Goal: Task Accomplishment & Management: Complete application form

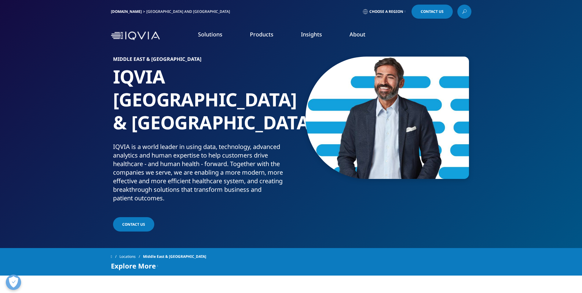
click at [141, 222] on span "Contact us" at bounding box center [133, 224] width 23 height 5
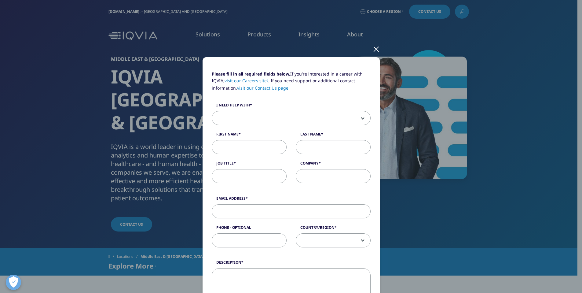
click at [73, 193] on div "Please fill in all required fields below. If you're interested in a career with…" at bounding box center [291, 146] width 582 height 293
click at [374, 49] on div at bounding box center [376, 48] width 7 height 17
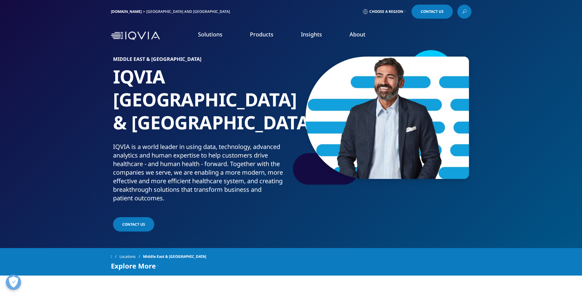
click at [50, 123] on link "LEARN MORE" at bounding box center [95, 125] width 139 height 5
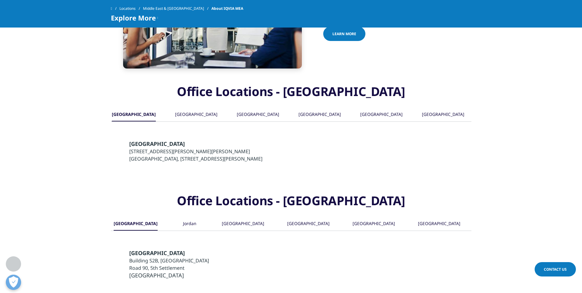
scroll to position [489, 0]
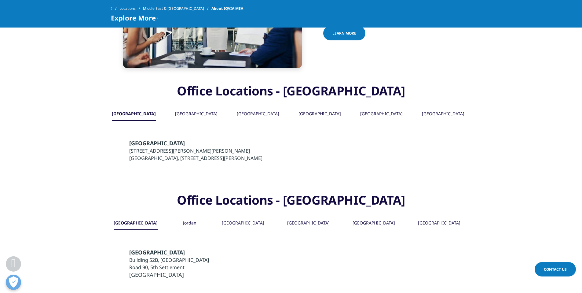
click at [363, 217] on div "[GEOGRAPHIC_DATA]" at bounding box center [374, 223] width 42 height 13
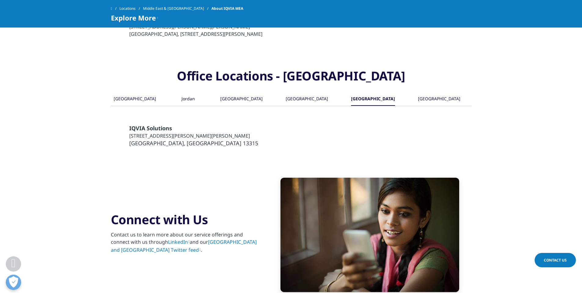
scroll to position [613, 0]
click at [226, 239] on link "Middle East and Africa Twitter feed" at bounding box center [184, 246] width 146 height 15
click at [442, 93] on div "[GEOGRAPHIC_DATA]" at bounding box center [439, 99] width 42 height 13
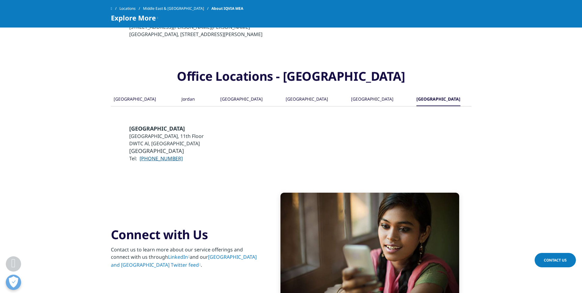
click at [359, 93] on div "[GEOGRAPHIC_DATA]" at bounding box center [372, 99] width 42 height 13
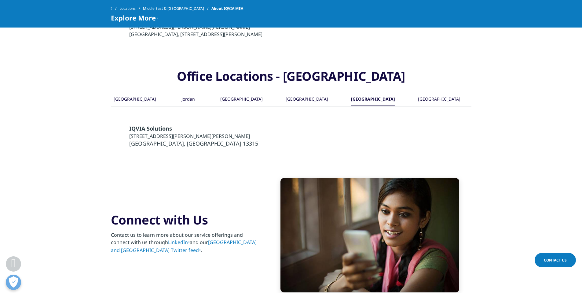
click at [297, 93] on div "[GEOGRAPHIC_DATA]" at bounding box center [307, 99] width 42 height 13
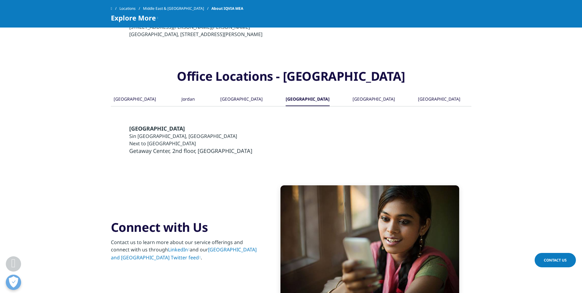
click at [241, 93] on div "[GEOGRAPHIC_DATA]" at bounding box center [241, 99] width 42 height 13
click at [187, 93] on div "Jordan" at bounding box center [188, 99] width 13 height 13
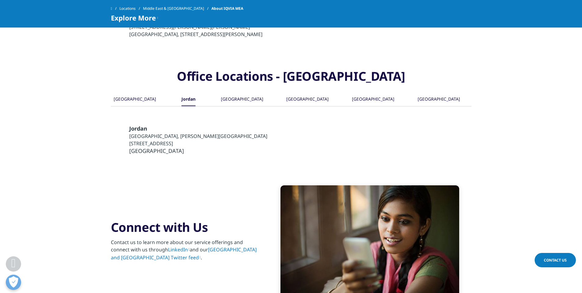
click at [133, 93] on div "[GEOGRAPHIC_DATA]" at bounding box center [135, 99] width 42 height 13
click at [366, 93] on div "[GEOGRAPHIC_DATA]" at bounding box center [374, 99] width 42 height 13
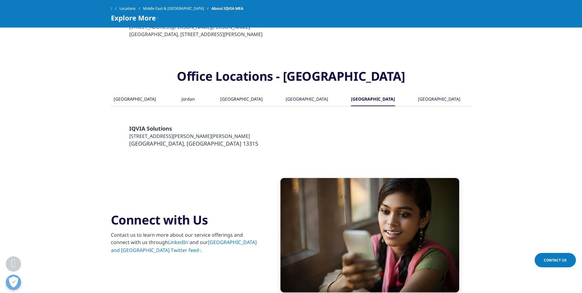
click at [436, 93] on div "[GEOGRAPHIC_DATA]" at bounding box center [439, 99] width 42 height 13
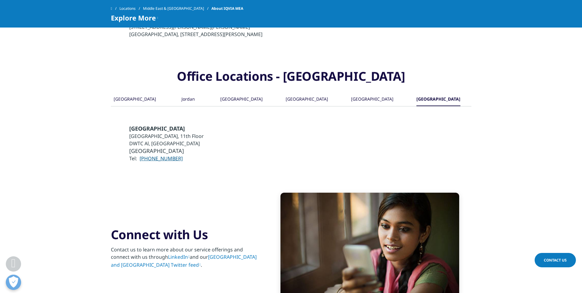
click at [556, 260] on span "Contact Us" at bounding box center [555, 259] width 23 height 5
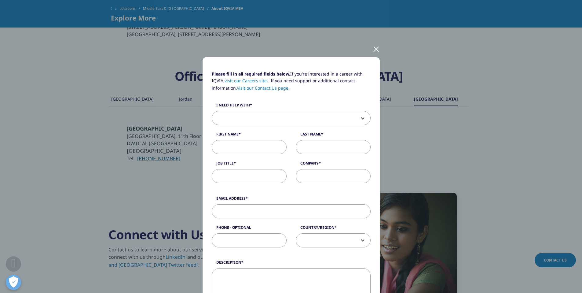
click at [362, 118] on b at bounding box center [362, 118] width 0 height 0
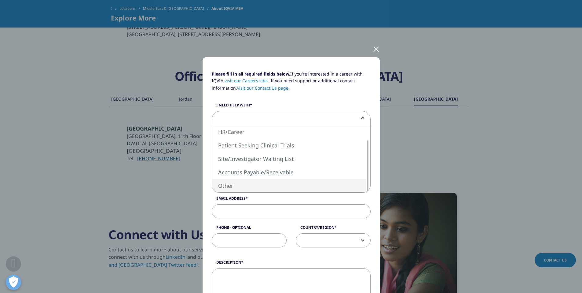
select select "Other"
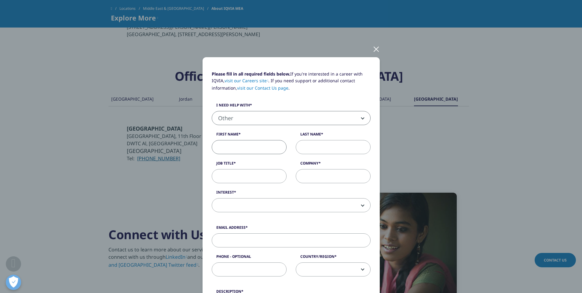
click at [251, 149] on input "First Name" at bounding box center [249, 147] width 75 height 14
type input "TAHIR NAEEM"
type input "drtahirnk@gmail.com"
type input "07725620141"
select select "[GEOGRAPHIC_DATA]"
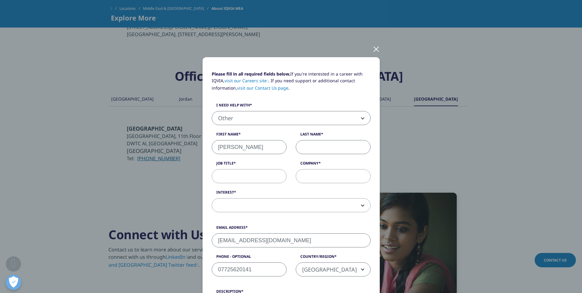
click at [312, 149] on input "Last Name" at bounding box center [333, 147] width 75 height 14
type input "Khan"
drag, startPoint x: 299, startPoint y: 176, endPoint x: 370, endPoint y: 179, distance: 71.0
click at [370, 179] on div "Company St James University Hospital" at bounding box center [333, 171] width 84 height 23
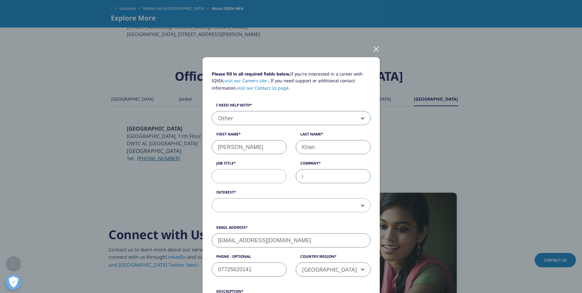
scroll to position [0, 0]
type input "iqvia"
click at [248, 176] on input "Job Title" at bounding box center [249, 176] width 75 height 14
type input "Pathology director"
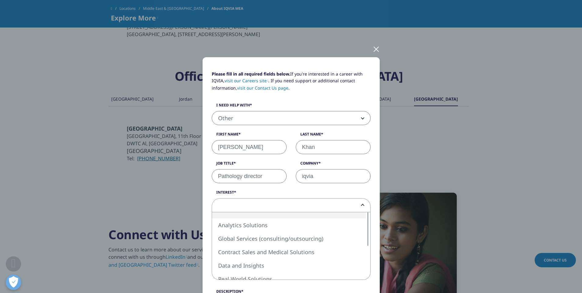
click at [250, 206] on span at bounding box center [291, 205] width 158 height 14
select select "Global Services"
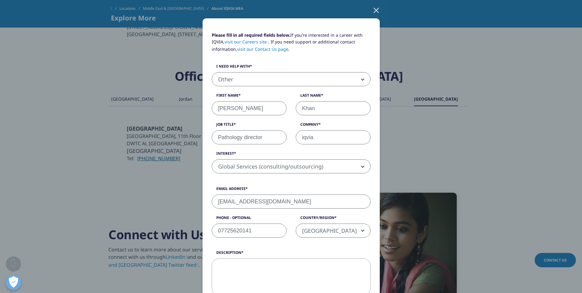
scroll to position [39, 0]
drag, startPoint x: 285, startPoint y: 199, endPoint x: 194, endPoint y: 203, distance: 90.9
click at [194, 203] on div "Please fill in all required fields below. If you're interested in a career with…" at bounding box center [291, 229] width 361 height 537
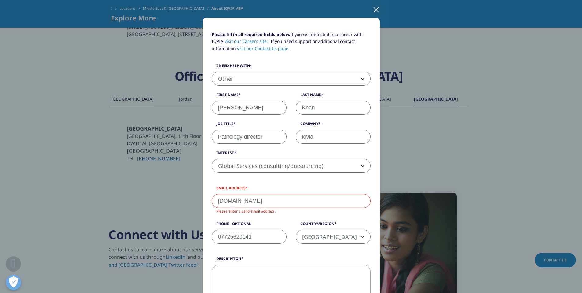
click at [260, 201] on input "tahirnaeem.khan2iqvia.com" at bounding box center [291, 201] width 159 height 14
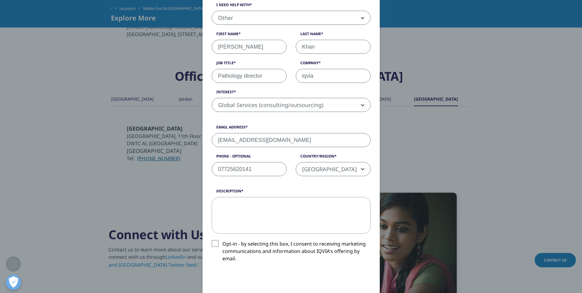
scroll to position [101, 0]
type input "tahirnaeem.khan@iqvia.com"
click at [228, 208] on textarea "Description" at bounding box center [291, 214] width 159 height 37
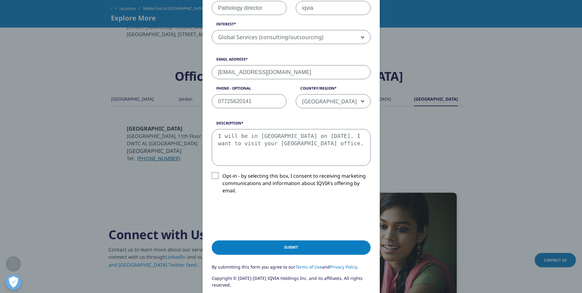
scroll to position [168, 0]
type textarea "I will be in Riyadh on 4 sep 2025. I want to visit your Riyadh office."
click at [296, 246] on input "Submit" at bounding box center [291, 247] width 159 height 14
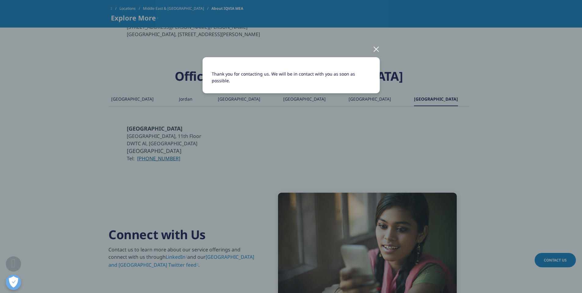
scroll to position [0, 0]
click at [414, 129] on div "Thank you for contacting us. We will be in contact with you as soon as possible." at bounding box center [291, 80] width 361 height 160
click at [376, 48] on div at bounding box center [376, 48] width 7 height 17
